Goal: Information Seeking & Learning: Learn about a topic

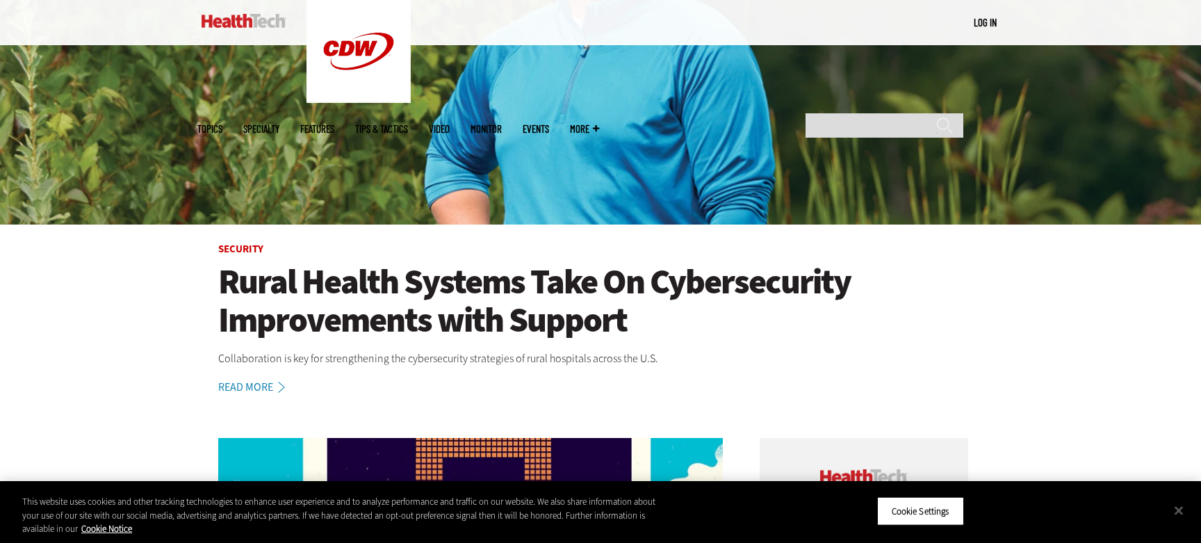
scroll to position [418, 0]
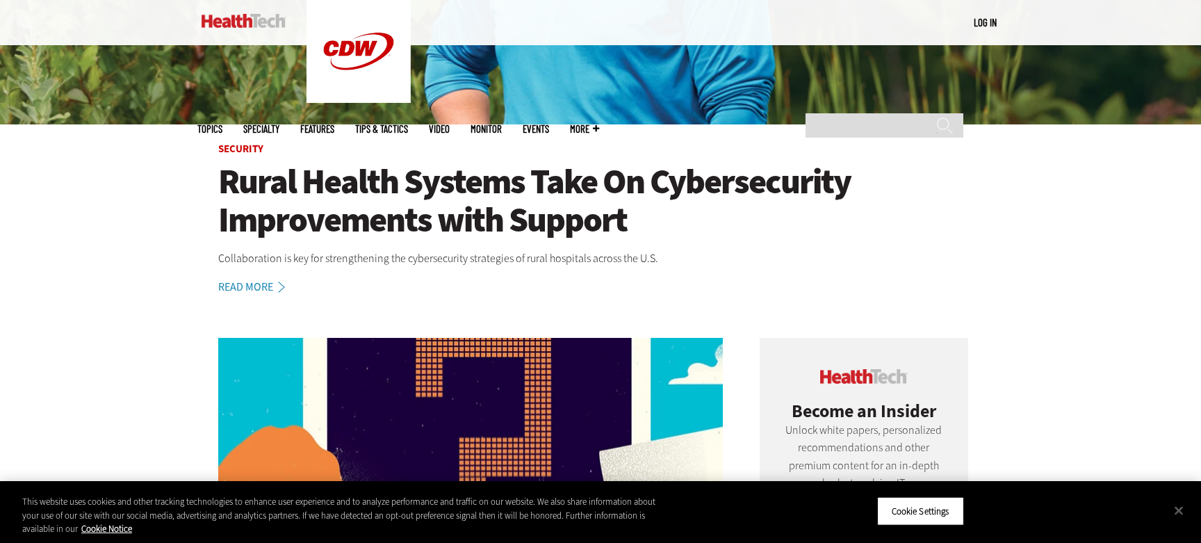
click at [377, 189] on h1 "Rural Health Systems Take On Cybersecurity Improvements with Support" at bounding box center [600, 201] width 765 height 76
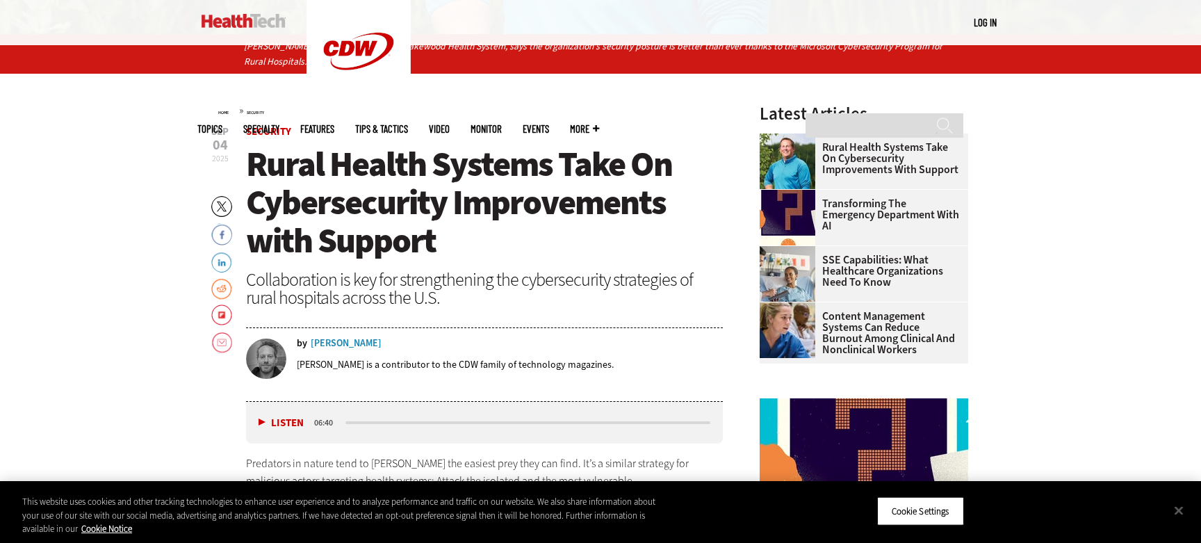
scroll to position [523, 0]
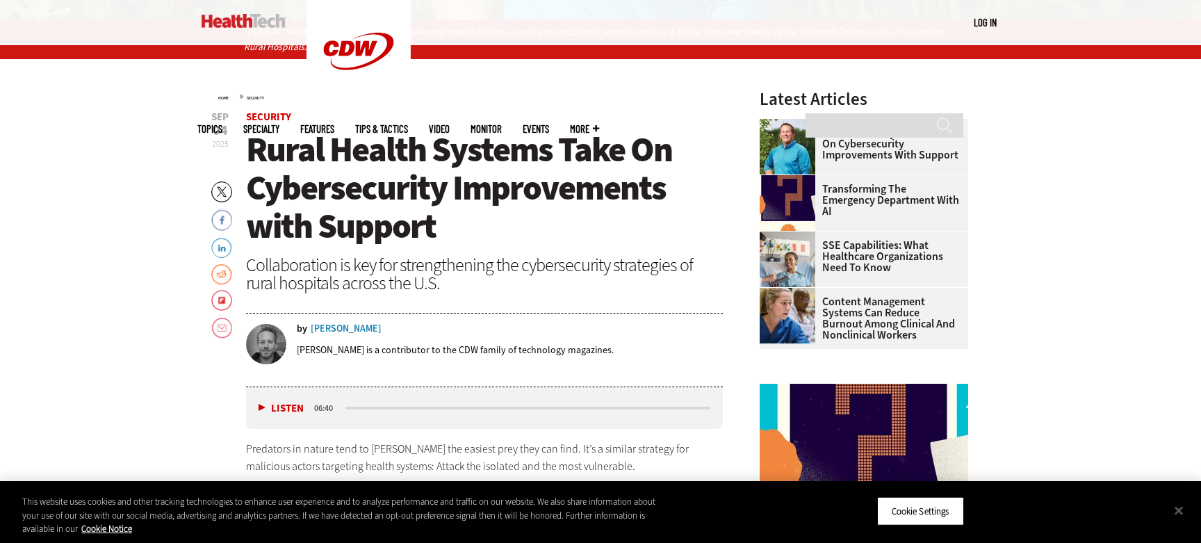
click at [353, 329] on div "Chris Hayhurst" at bounding box center [346, 329] width 71 height 10
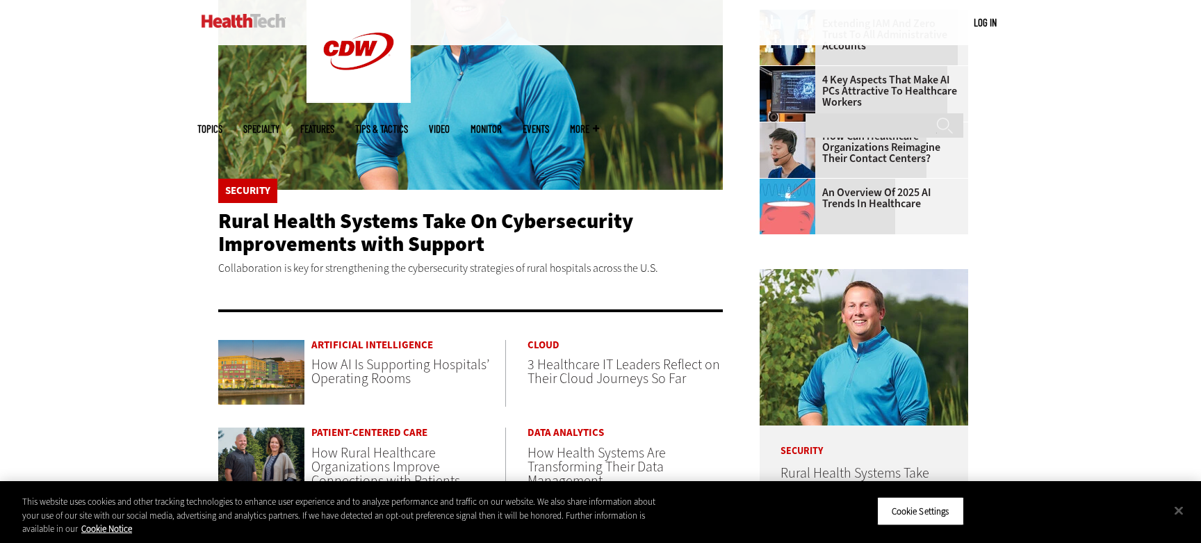
scroll to position [627, 0]
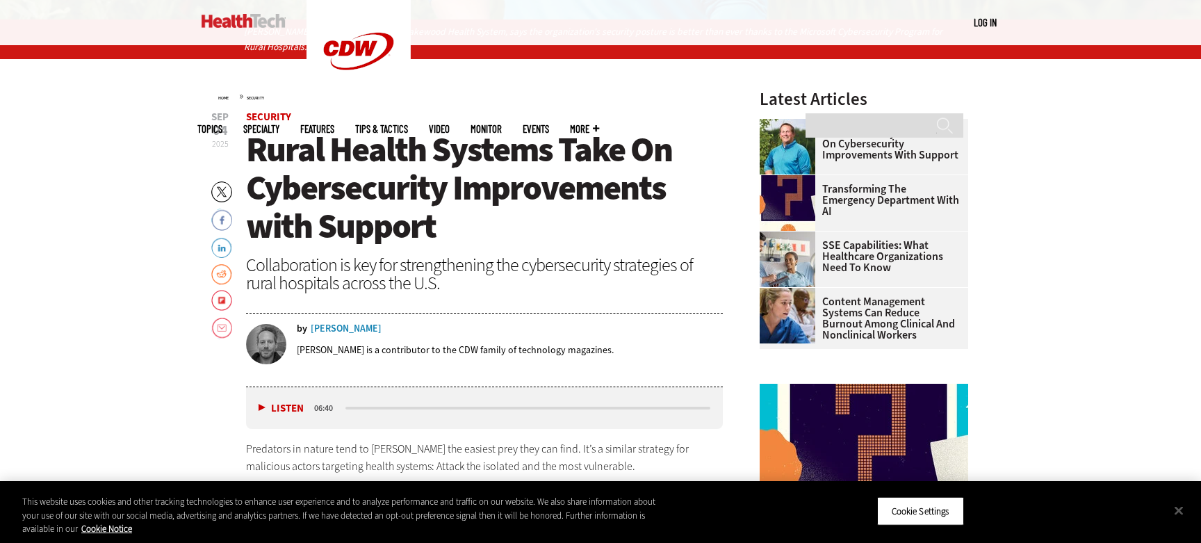
scroll to position [553, 0]
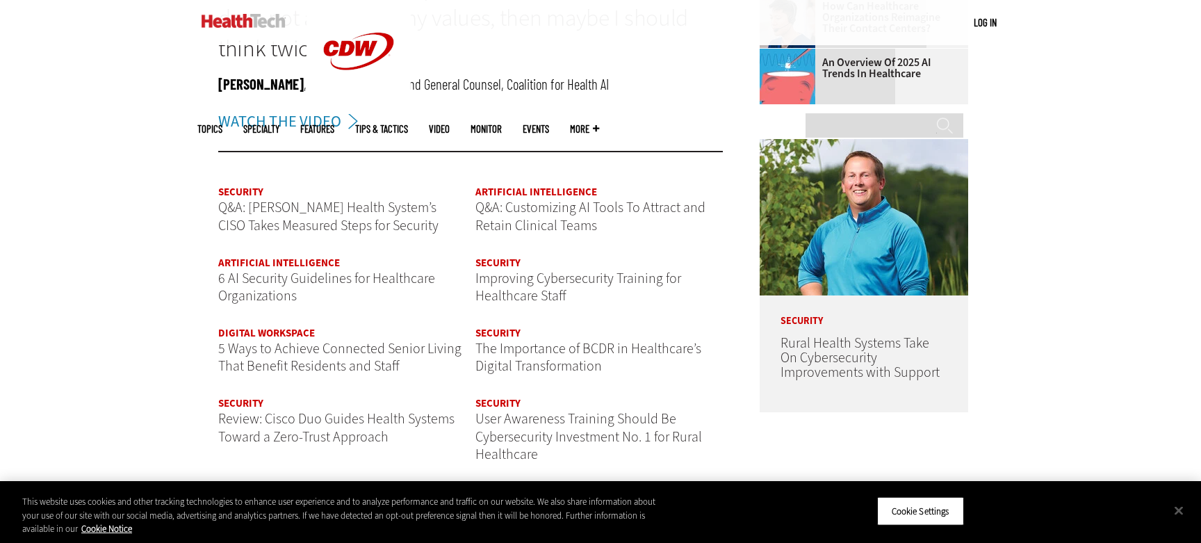
scroll to position [1645, 0]
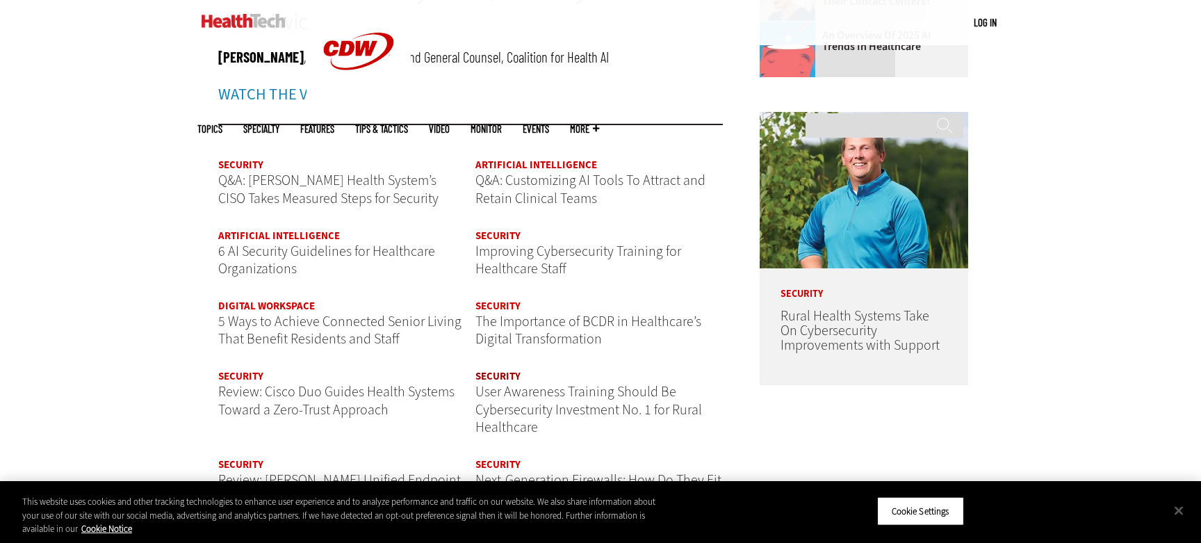
click at [496, 371] on link "Security" at bounding box center [498, 376] width 45 height 14
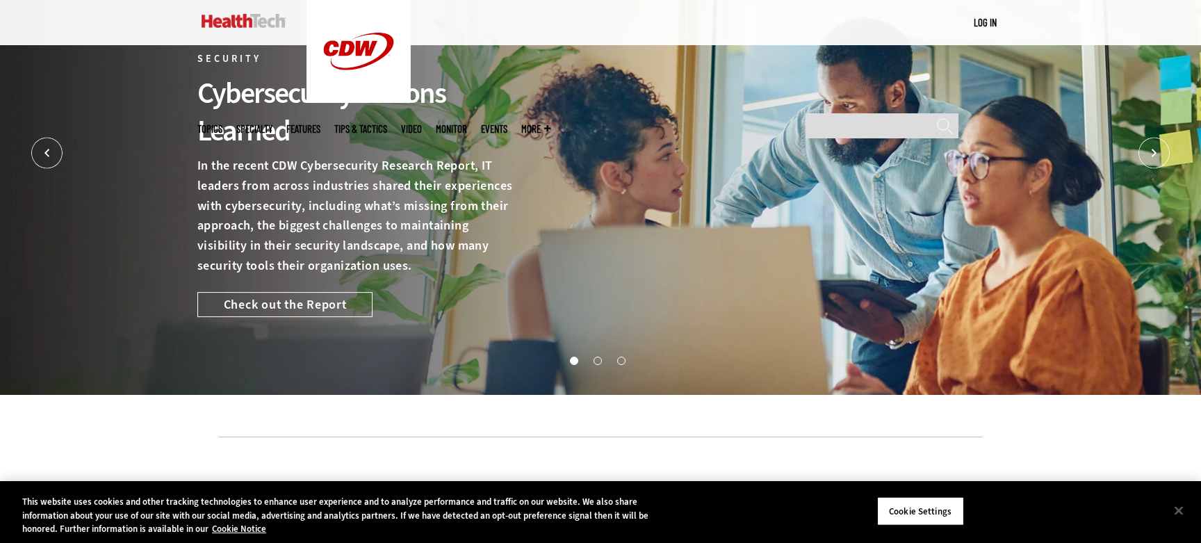
scroll to position [319, 0]
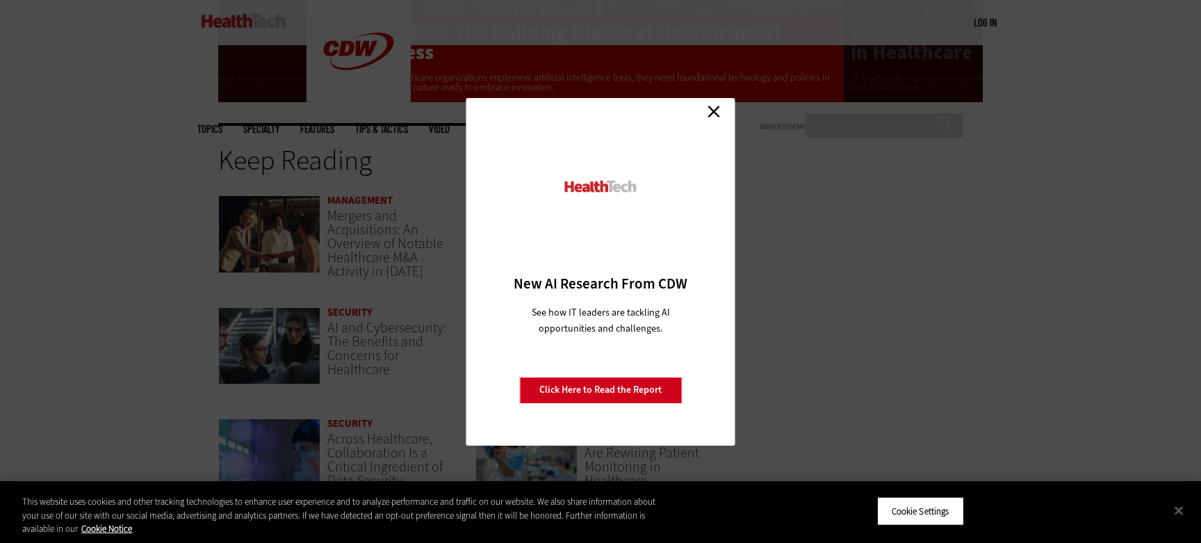
scroll to position [2872, 0]
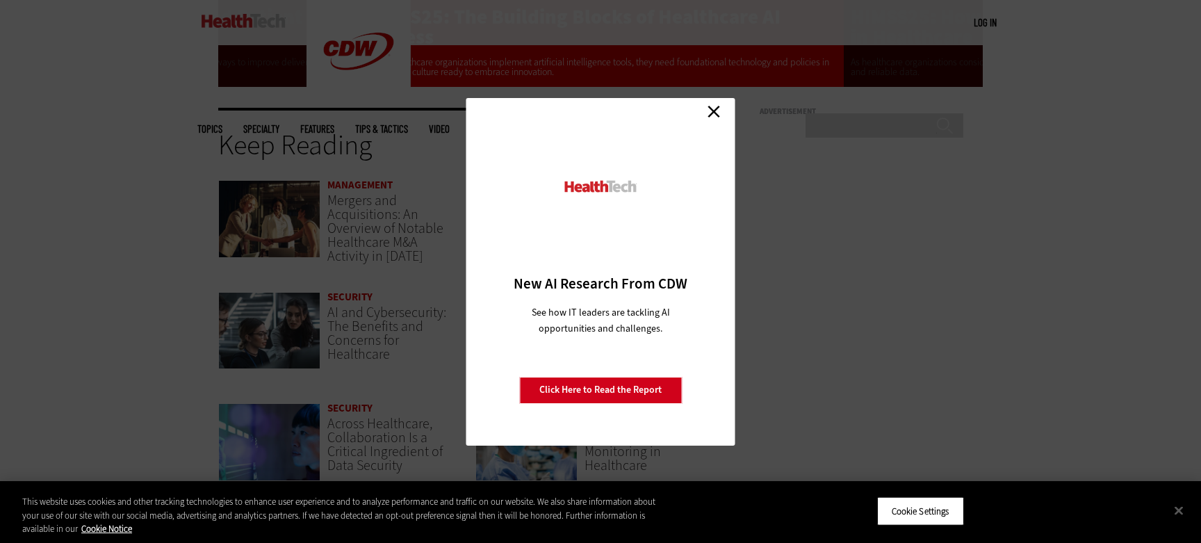
click at [710, 109] on link "Close" at bounding box center [714, 111] width 21 height 21
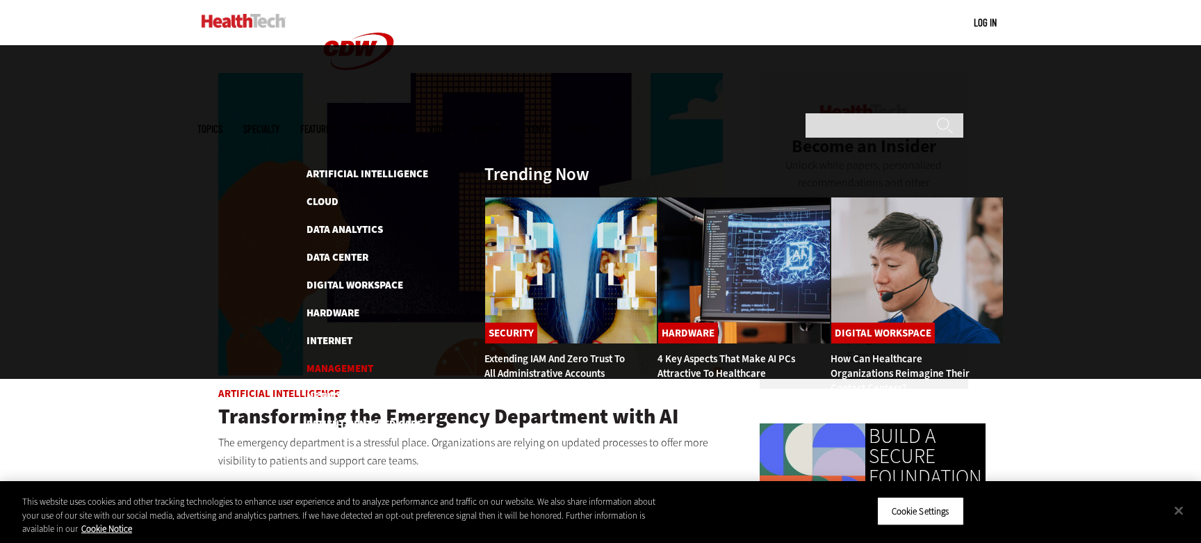
scroll to position [730, 0]
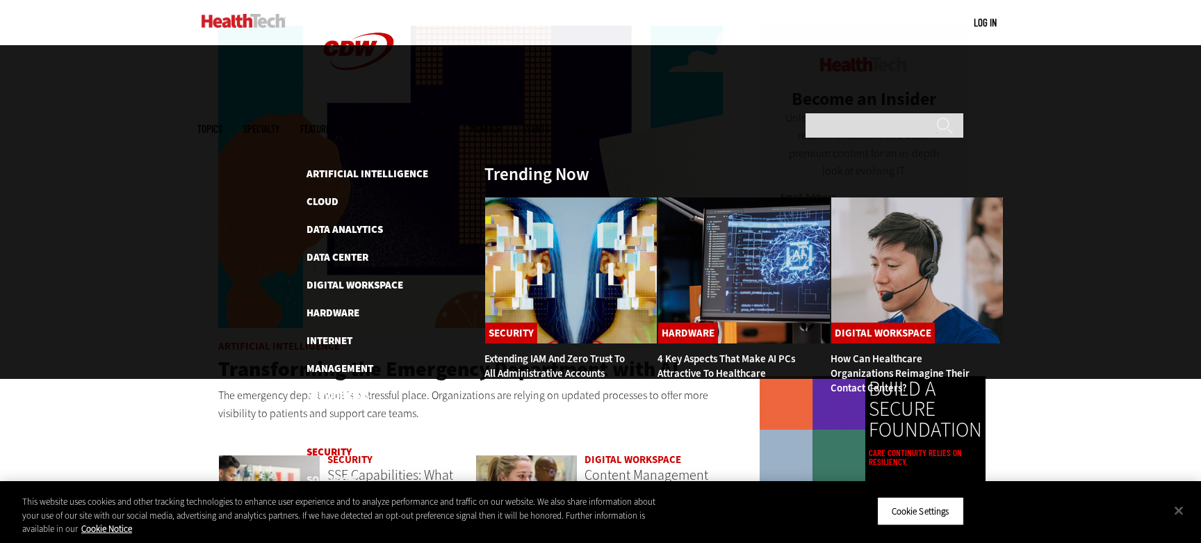
click at [324, 445] on link "Security" at bounding box center [329, 452] width 45 height 14
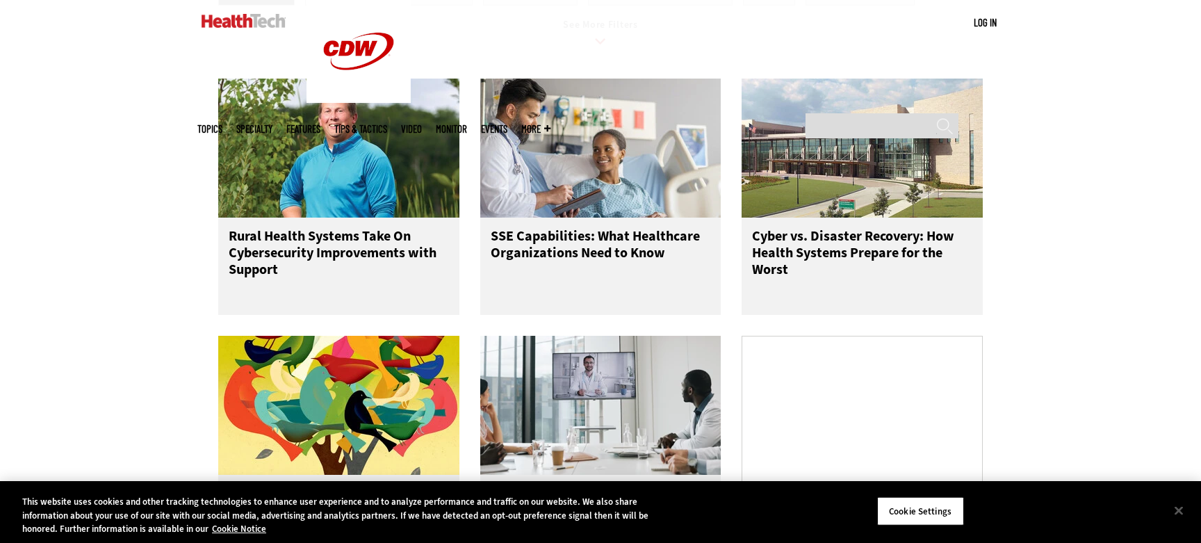
scroll to position [1727, 0]
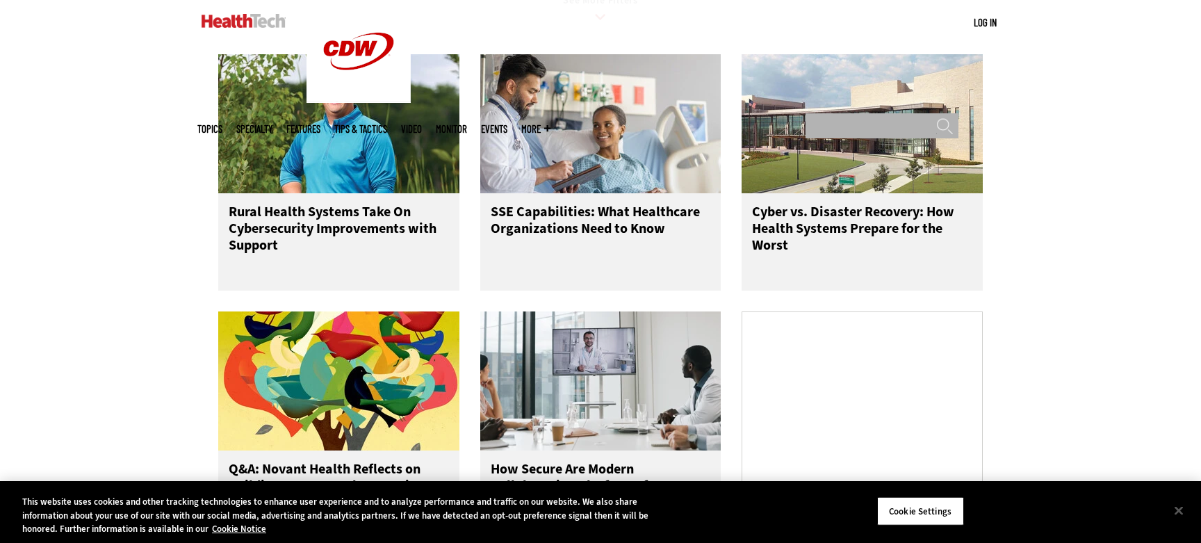
click at [836, 113] on input "Search" at bounding box center [882, 125] width 153 height 25
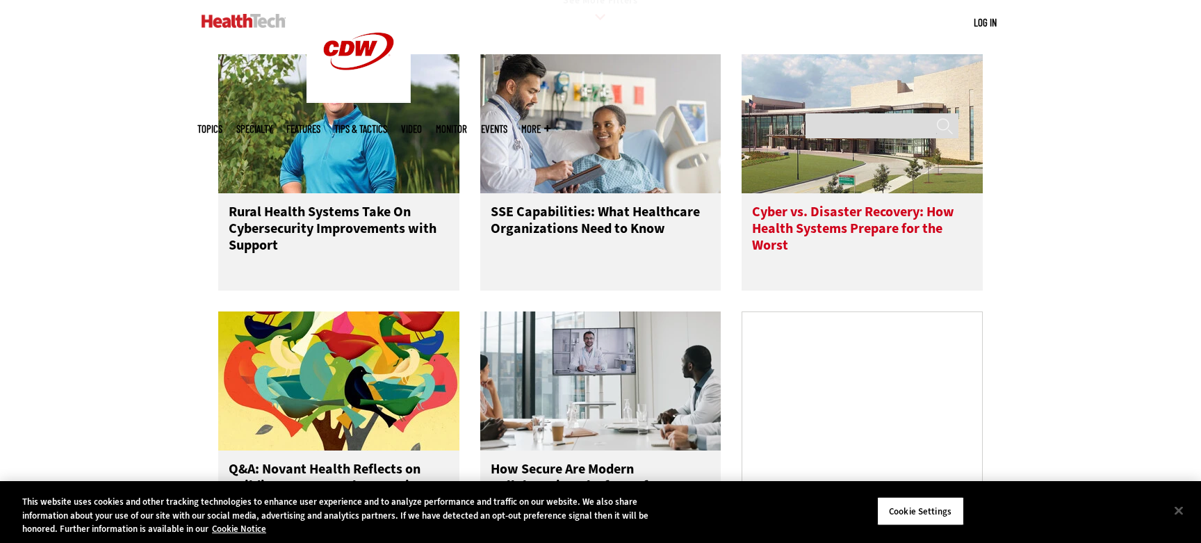
click at [848, 228] on h3 "Cyber vs. Disaster Recovery: How Health Systems Prepare for the Worst" at bounding box center [862, 232] width 220 height 56
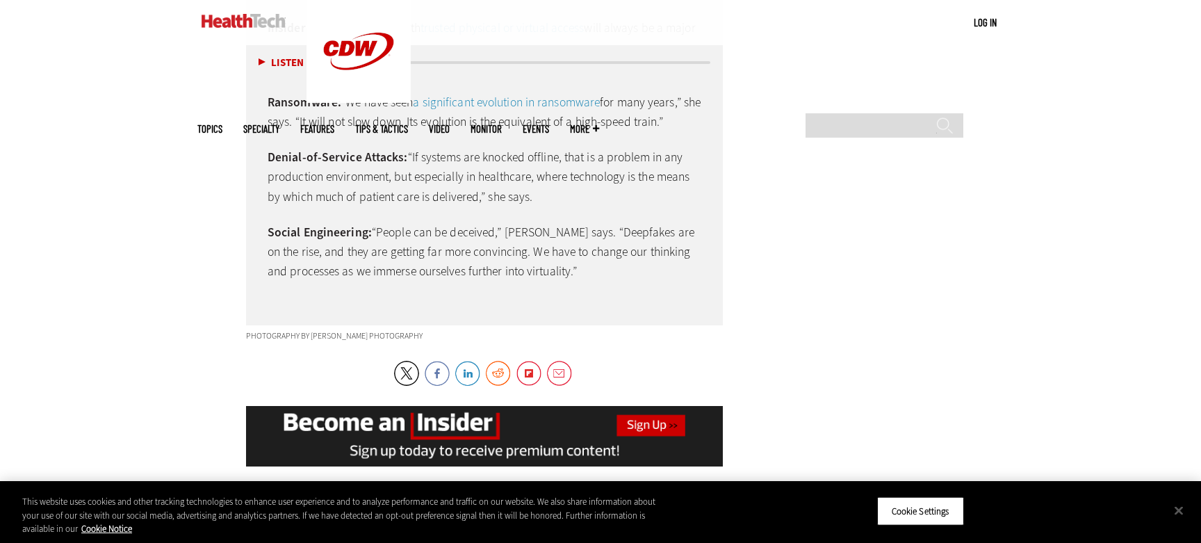
scroll to position [3735, 0]
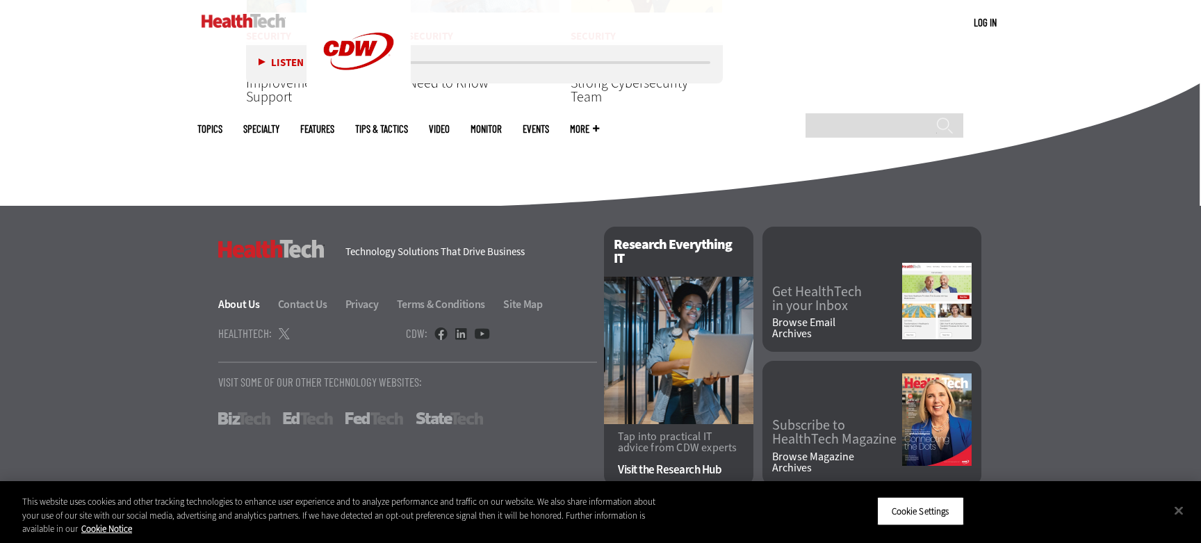
click at [247, 311] on link "About Us" at bounding box center [247, 304] width 58 height 15
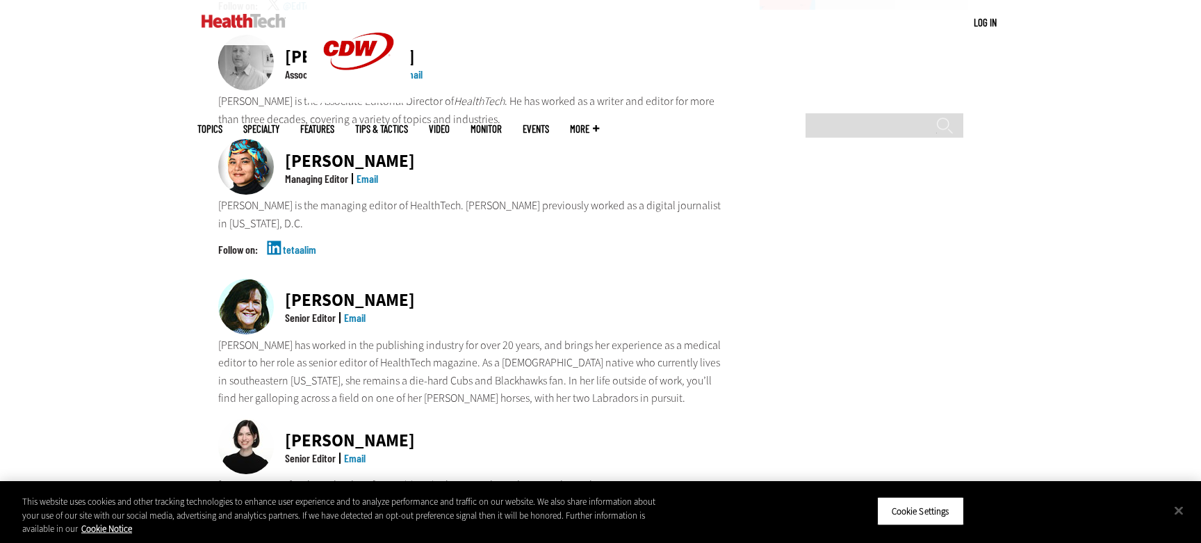
scroll to position [1035, 0]
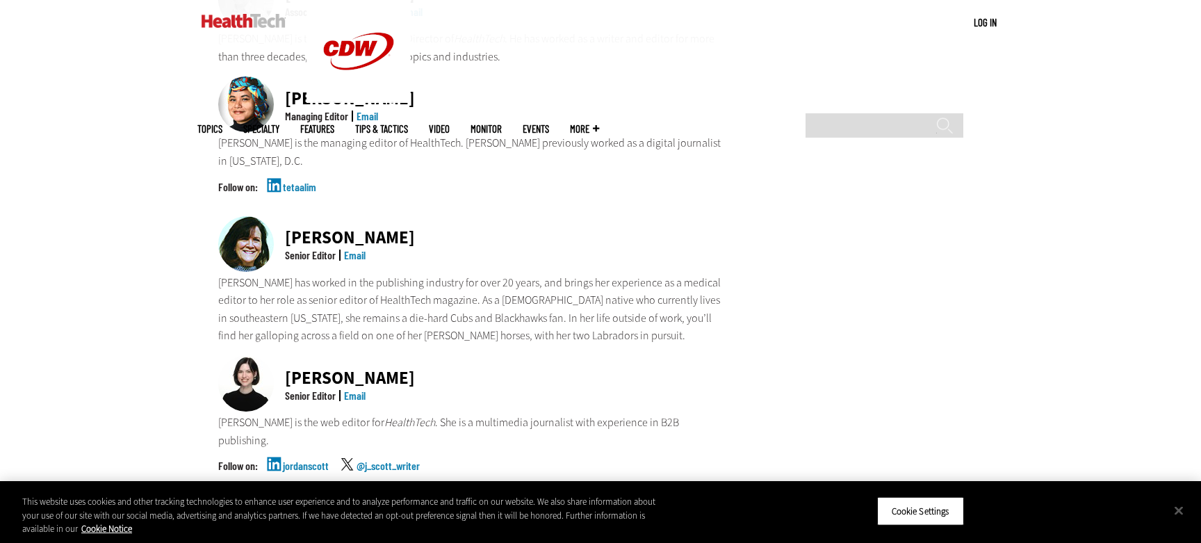
drag, startPoint x: 288, startPoint y: 170, endPoint x: 409, endPoint y: 168, distance: 120.3
click at [409, 216] on div "Jean Dal Porto Senior Editor Email" at bounding box center [470, 245] width 505 height 58
copy div "Jean Dal Porto"
click at [847, 113] on input "Search" at bounding box center [885, 125] width 158 height 24
paste input "**********"
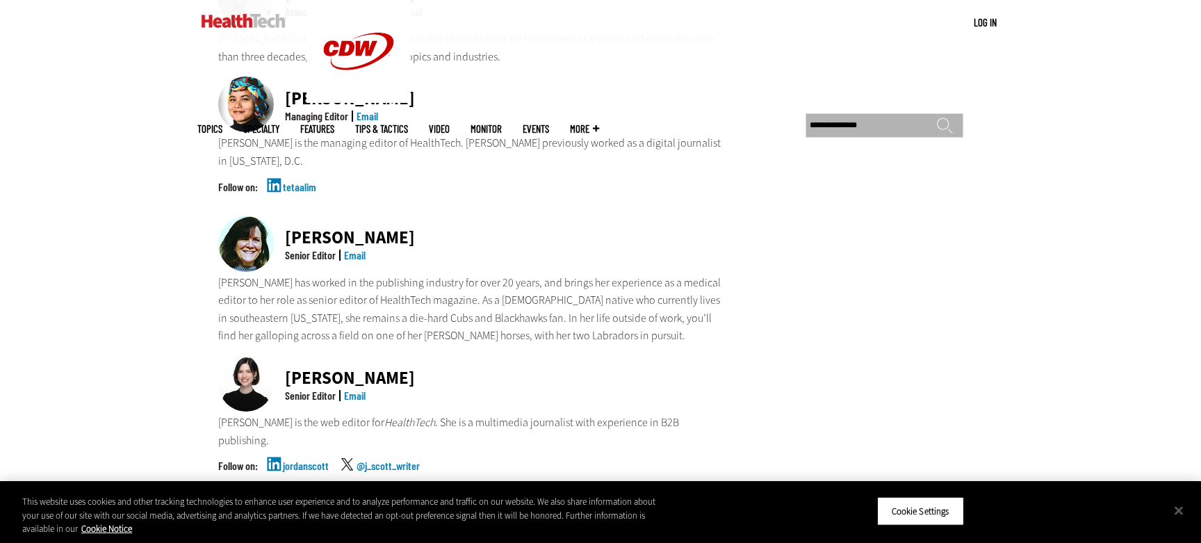
type input "**********"
click at [936, 117] on input "******" at bounding box center [944, 131] width 17 height 28
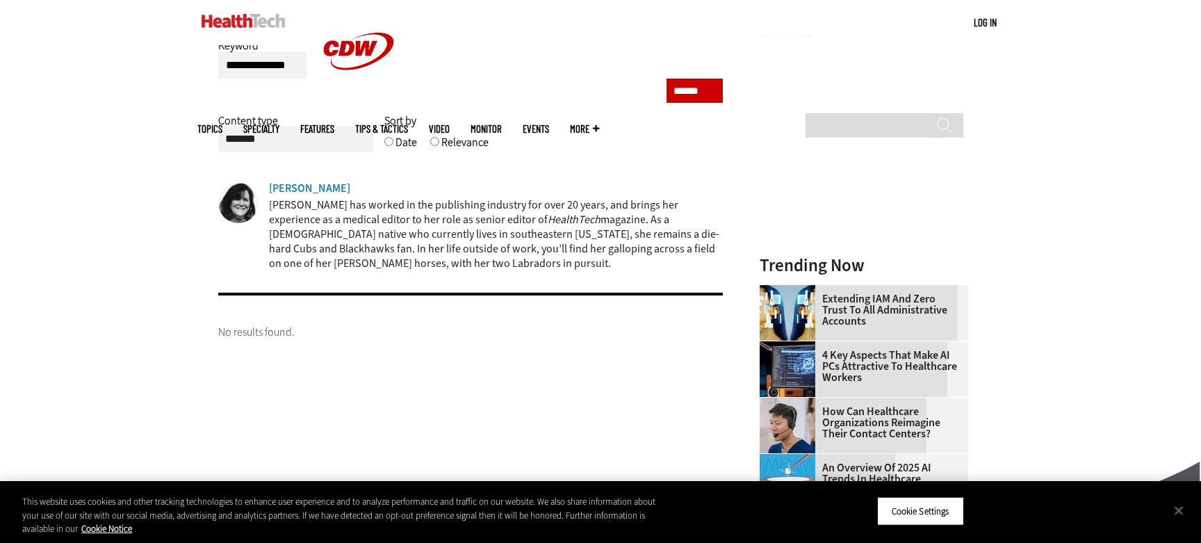
scroll to position [174, 0]
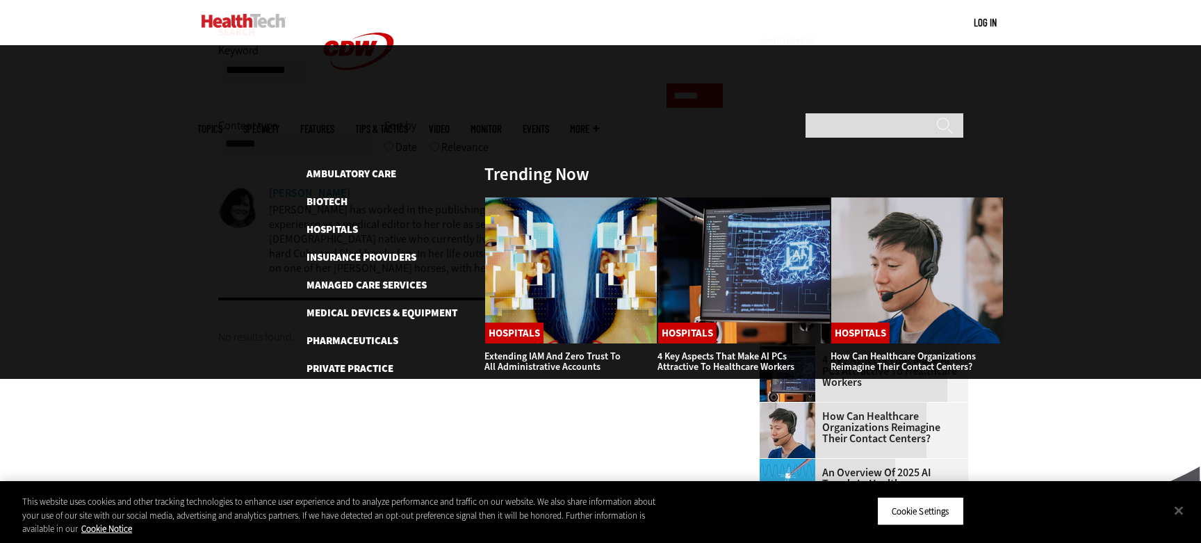
click at [279, 124] on span "Specialty" at bounding box center [261, 129] width 36 height 10
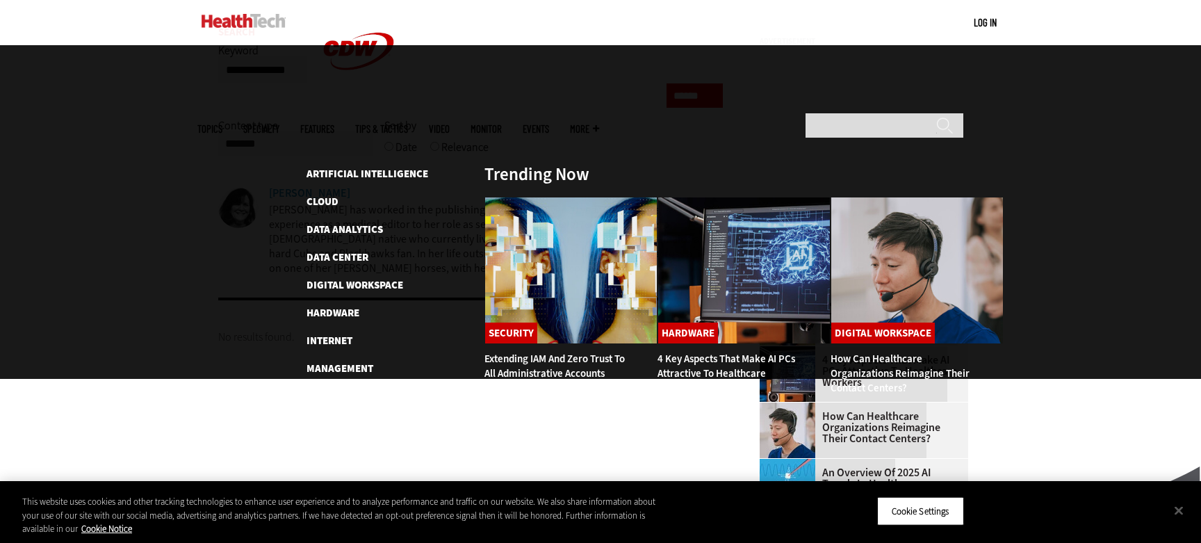
click at [222, 124] on span "Topics" at bounding box center [209, 129] width 25 height 10
click at [191, 17] on div "MENU Log in Mobile menu Topics Artificial Intelligence Cloud Data Analytics Dat…" at bounding box center [600, 22] width 1201 height 45
click at [248, 30] on link at bounding box center [244, 21] width 84 height 42
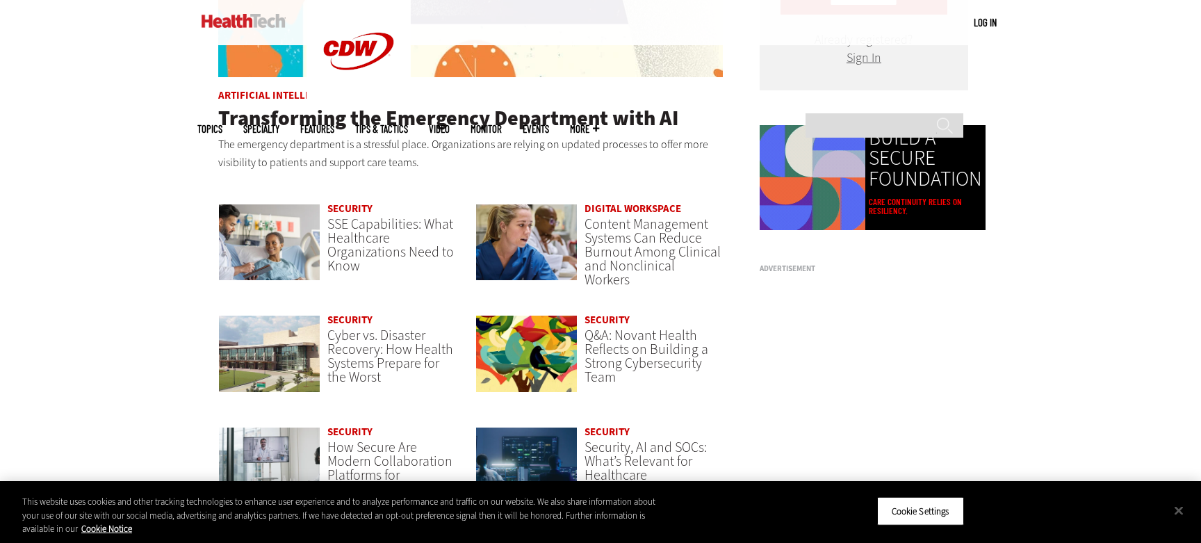
scroll to position [982, 0]
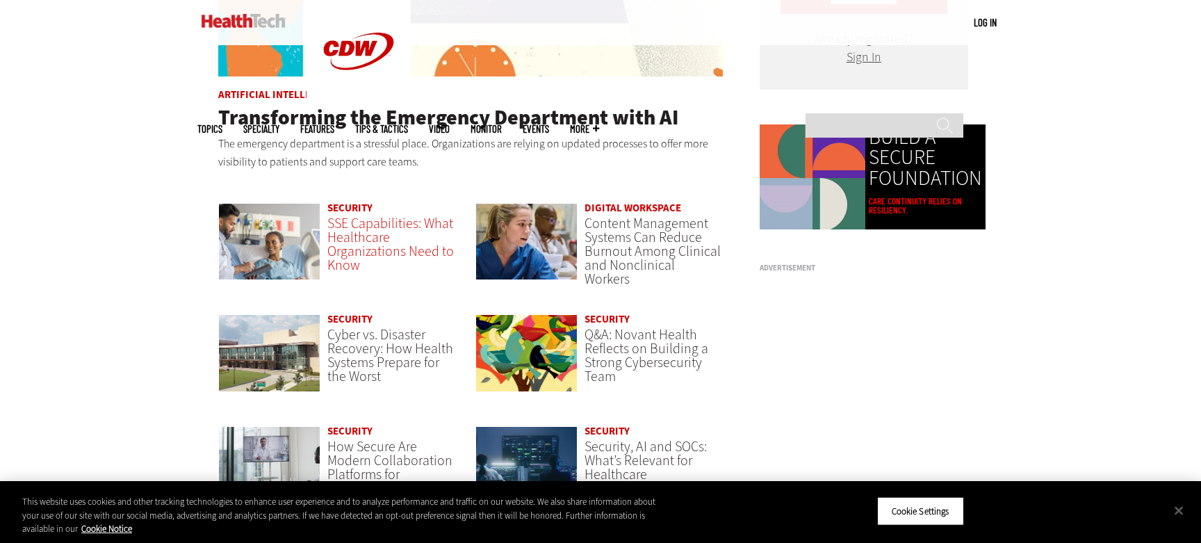
click at [376, 234] on span "SSE Capabilities: What Healthcare Organizations Need to Know" at bounding box center [390, 244] width 127 height 60
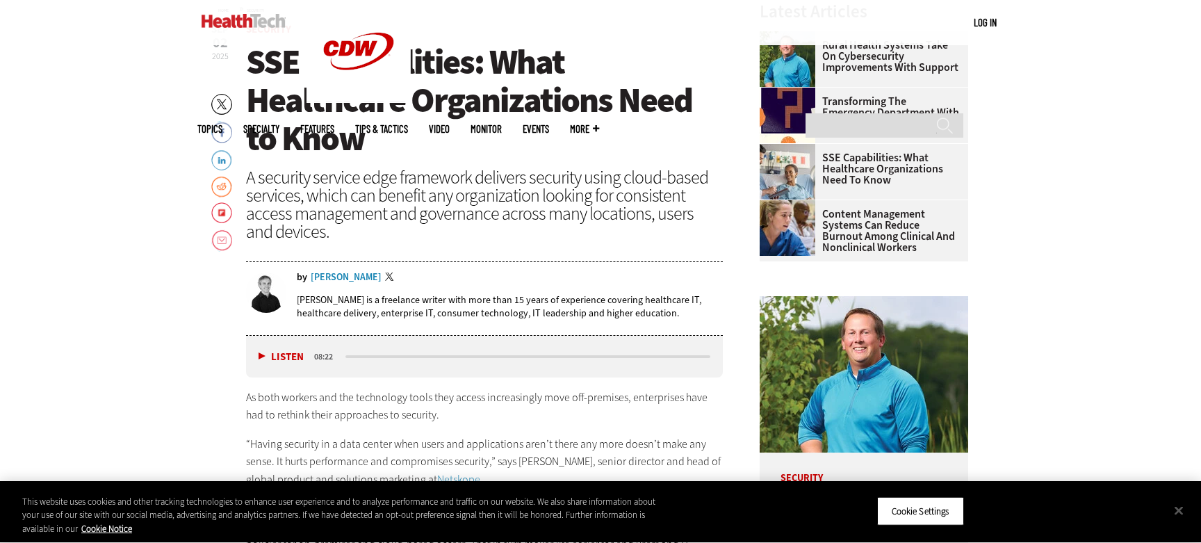
scroll to position [574, 0]
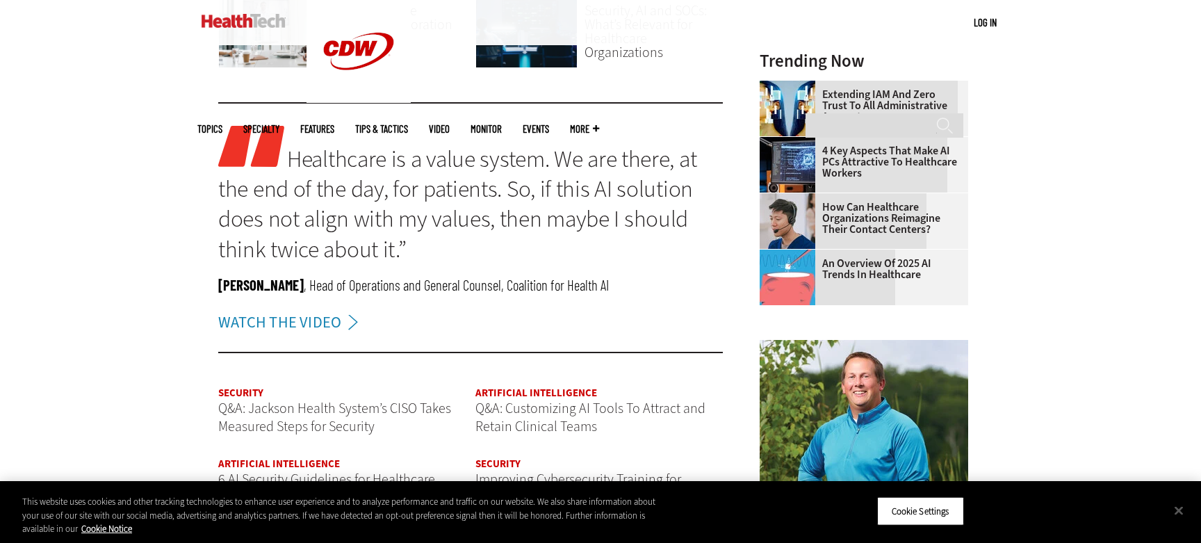
scroll to position [1424, 0]
